Goal: Task Accomplishment & Management: Manage account settings

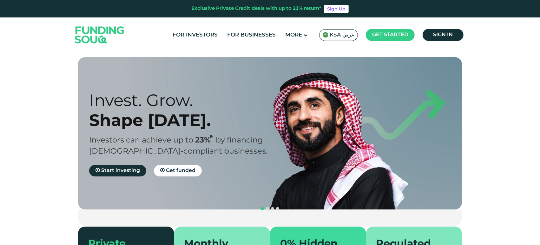
click at [328, 35] on img at bounding box center [326, 35] width 6 height 6
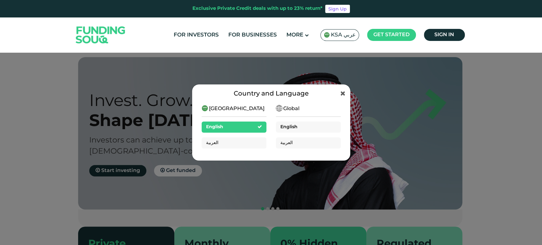
click at [283, 126] on span "English" at bounding box center [288, 127] width 17 height 4
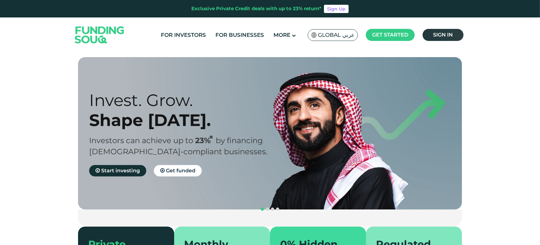
click at [437, 33] on span "Sign in" at bounding box center [443, 35] width 20 height 6
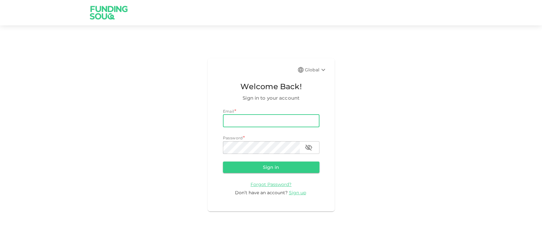
click at [277, 124] on input "email" at bounding box center [271, 121] width 96 height 13
paste input "e.alrafi@gmail.com"
type input "e.alrafi@gmail.com"
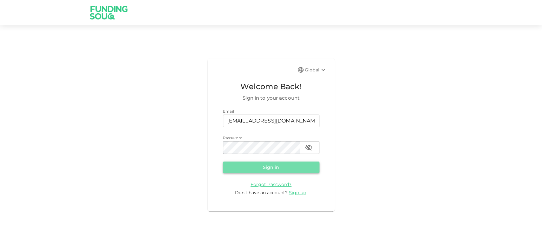
click at [240, 171] on button "Sign in" at bounding box center [271, 166] width 96 height 11
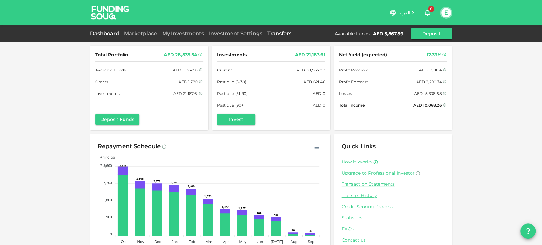
click at [280, 32] on link "Transfers" at bounding box center [279, 33] width 29 height 6
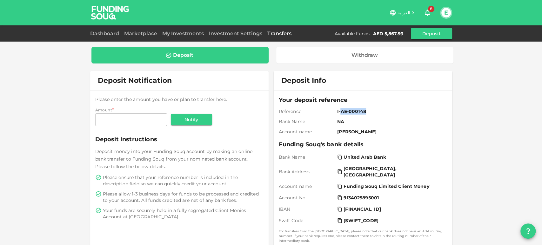
drag, startPoint x: 341, startPoint y: 112, endPoint x: 363, endPoint y: 111, distance: 22.2
click at [363, 111] on span "I-AE-000148" at bounding box center [390, 111] width 107 height 6
